Goal: Task Accomplishment & Management: Manage account settings

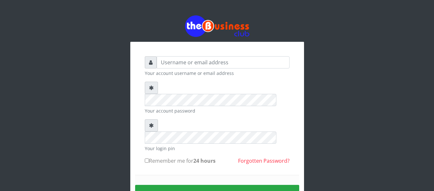
type input "Nskcoperative"
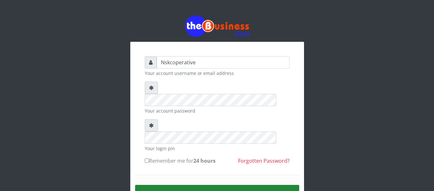
click at [169, 185] on button "Sign in" at bounding box center [217, 193] width 164 height 16
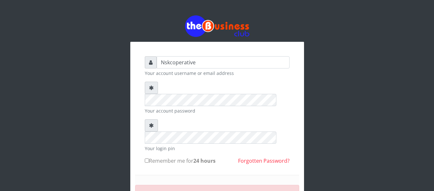
click at [154, 89] on div at bounding box center [151, 88] width 13 height 12
click at [178, 190] on small "Incorrect details supplied." at bounding box center [166, 193] width 49 height 6
click at [153, 87] on icon at bounding box center [151, 87] width 5 height 5
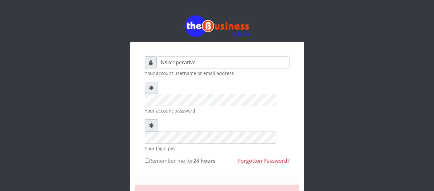
click at [153, 87] on icon at bounding box center [151, 87] width 5 height 5
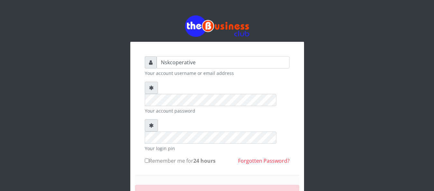
click at [153, 87] on icon at bounding box center [151, 87] width 5 height 5
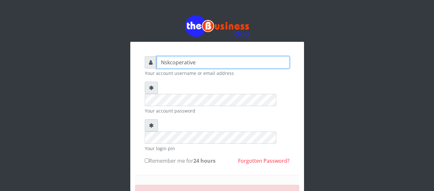
click at [219, 67] on input "Nskcoperative" at bounding box center [223, 62] width 133 height 12
